Goal: Check status

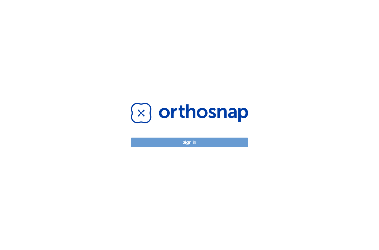
click at [192, 145] on button "Sign in" at bounding box center [189, 143] width 117 height 10
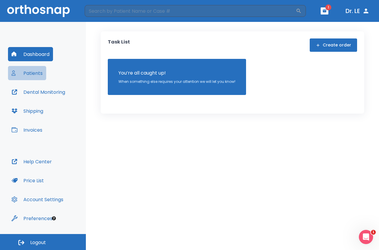
click at [35, 73] on button "Patients" at bounding box center [27, 73] width 38 height 14
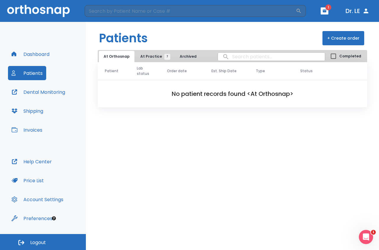
click at [145, 57] on span "At Practice 7" at bounding box center [153, 56] width 27 height 5
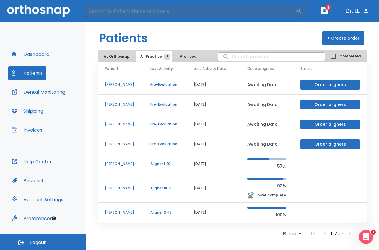
click at [117, 187] on p "Adriana Garcia" at bounding box center [120, 187] width 31 height 5
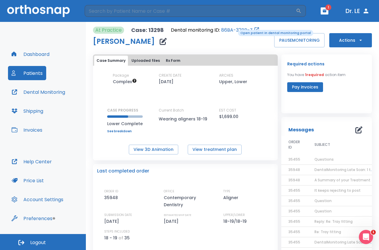
click at [234, 29] on link "86BA-32BB-Z" at bounding box center [236, 30] width 31 height 7
click at [148, 147] on button "View 3D Animation" at bounding box center [153, 150] width 49 height 10
